Goal: Obtain resource: Download file/media

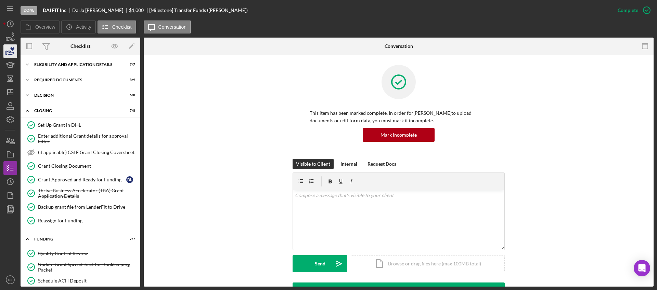
scroll to position [141, 0]
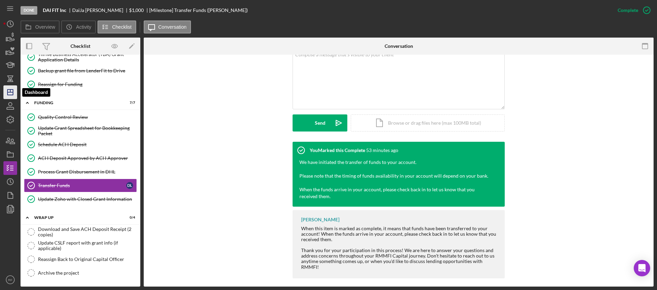
click at [9, 97] on icon "Icon/Dashboard" at bounding box center [10, 92] width 17 height 17
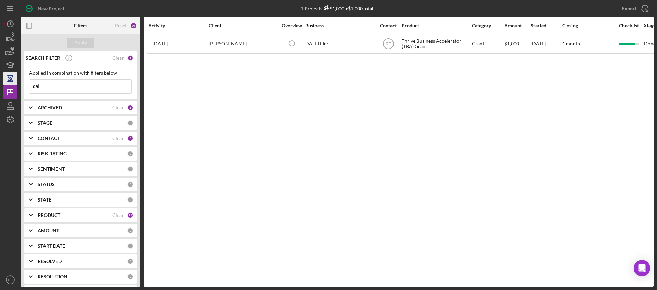
drag, startPoint x: 42, startPoint y: 86, endPoint x: 13, endPoint y: 77, distance: 29.9
click at [15, 78] on div "New Project 1 Projects $1,000 • $1,000 Total dai Export Icon/Export Filters Res…" at bounding box center [328, 143] width 650 height 287
click at [87, 45] on button "Apply" at bounding box center [80, 43] width 27 height 10
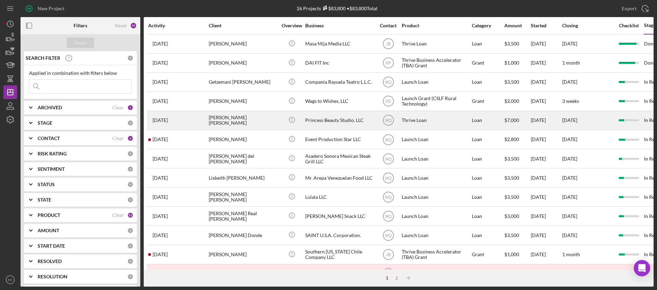
click at [336, 123] on div "Princess Beauty Studio, LLC" at bounding box center [339, 121] width 68 height 18
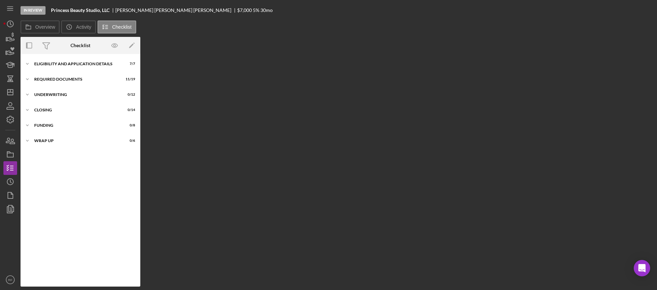
scroll to position [19, 0]
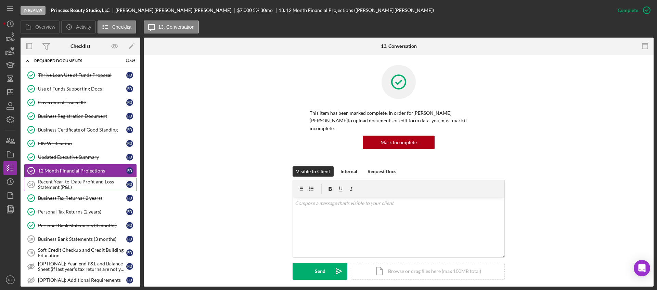
click at [76, 182] on div "Recent Year-to-Date Profit and Loss Statement (P&L)" at bounding box center [82, 184] width 88 height 11
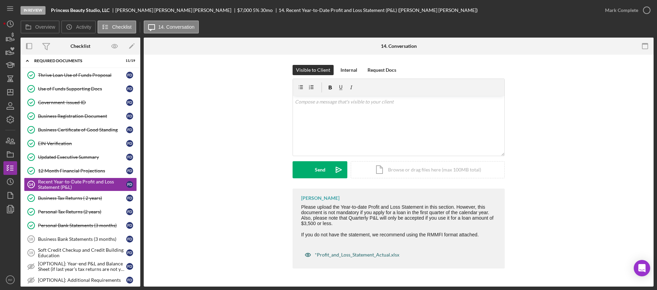
click at [350, 257] on div "*Profit_and_Loss_Statement_Actual.xlsx" at bounding box center [357, 254] width 84 height 5
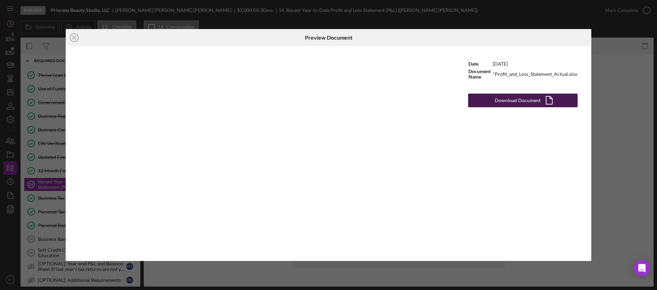
click at [518, 97] on div "Download Document" at bounding box center [518, 101] width 46 height 14
click at [604, 161] on div "Icon/Close Preview Document Date [DATE] Document Name *Profit_and_Loss_Statemen…" at bounding box center [328, 145] width 657 height 290
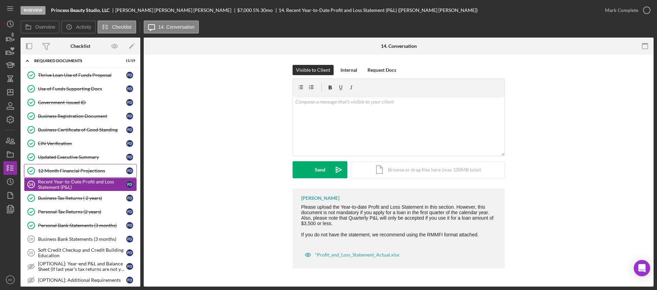
click at [59, 169] on div "12 Month Financial Projections" at bounding box center [82, 170] width 88 height 5
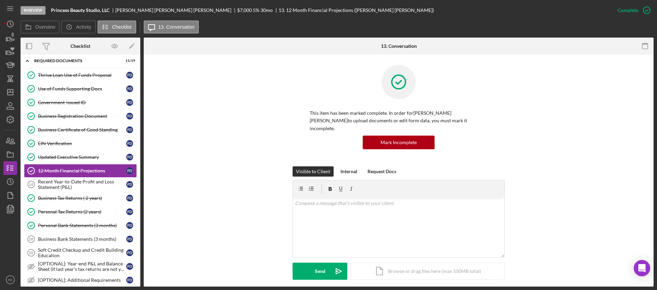
scroll to position [155, 0]
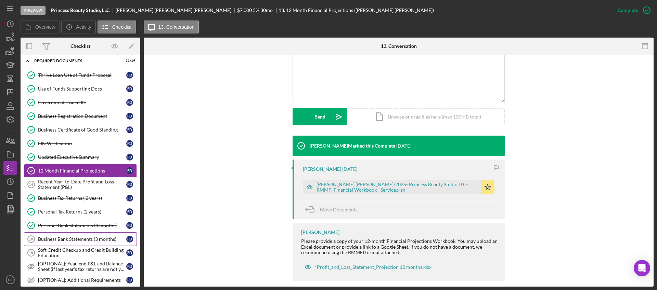
click at [82, 239] on div "Business Bank Statements (3 months)" at bounding box center [82, 239] width 88 height 5
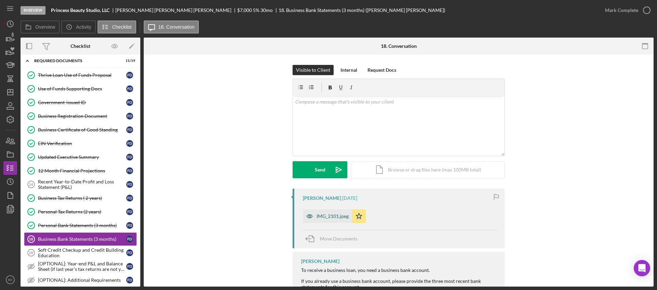
click at [324, 216] on div "IMG_2101.jpeg" at bounding box center [332, 216] width 32 height 5
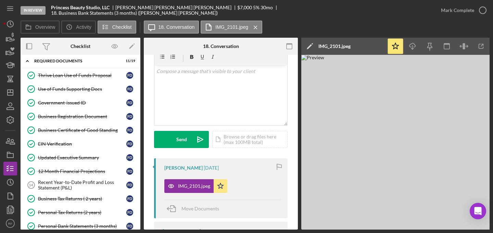
scroll to position [30, 0]
